Goal: Find specific page/section: Find specific page/section

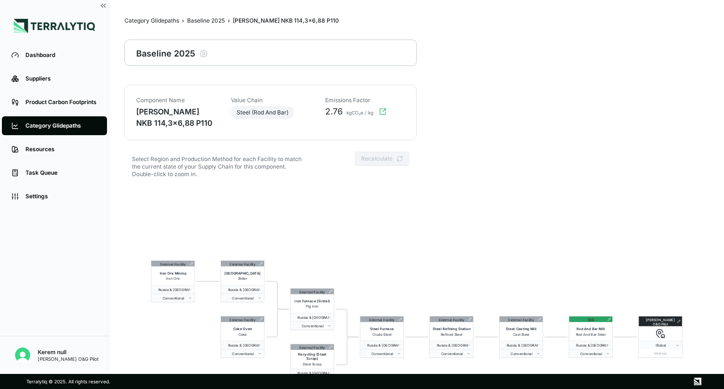
click at [65, 127] on div "Category Glidepaths" at bounding box center [61, 126] width 72 height 8
